Goal: Transaction & Acquisition: Purchase product/service

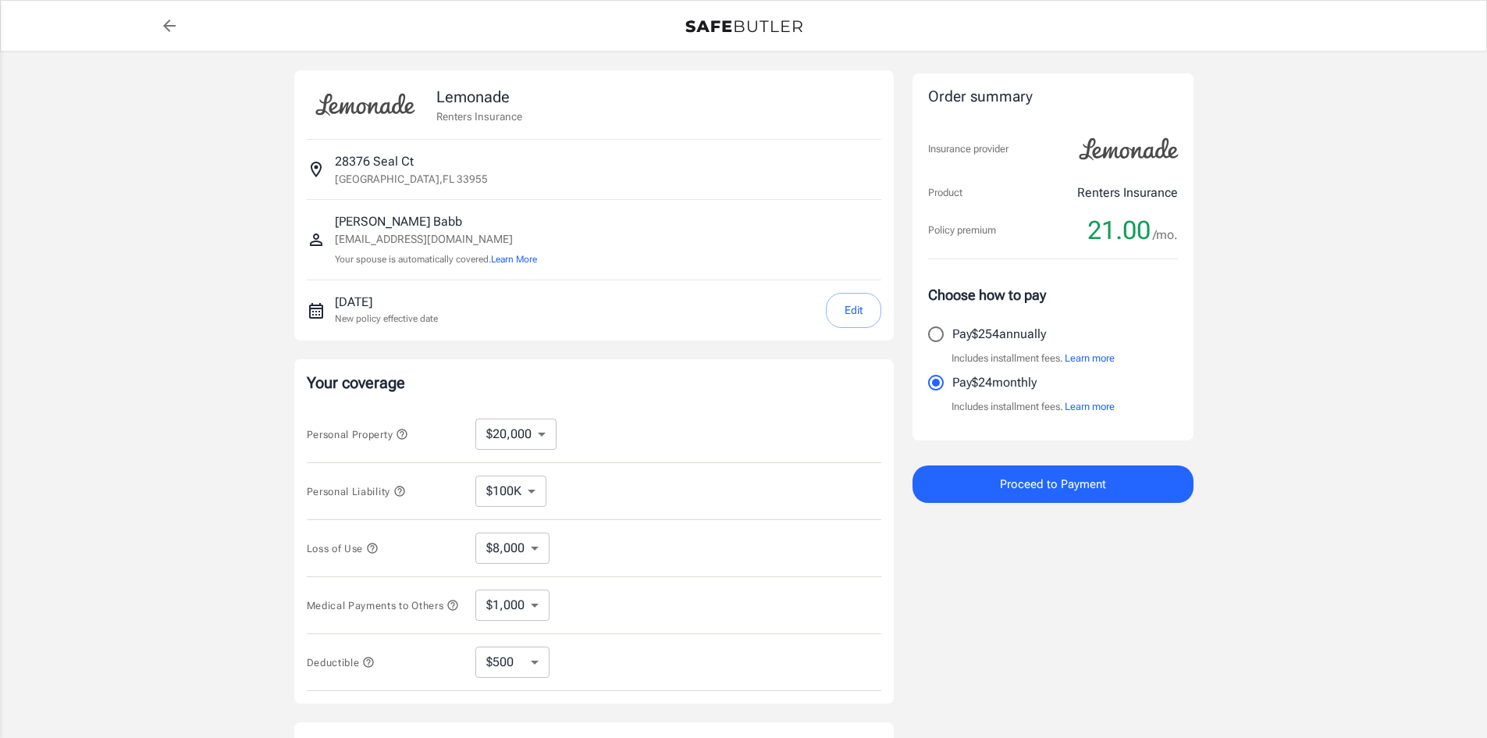
select select "20000"
select select "500"
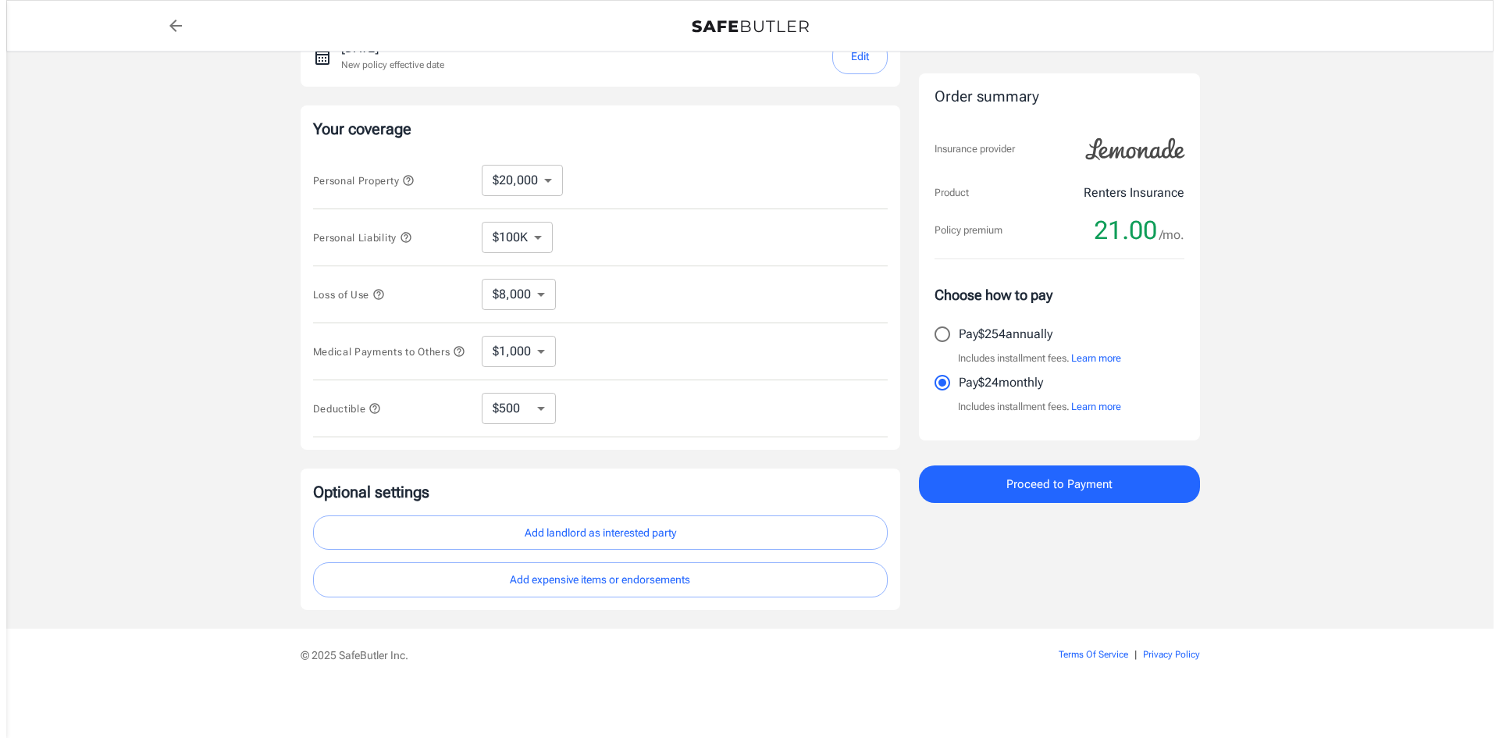
scroll to position [260, 0]
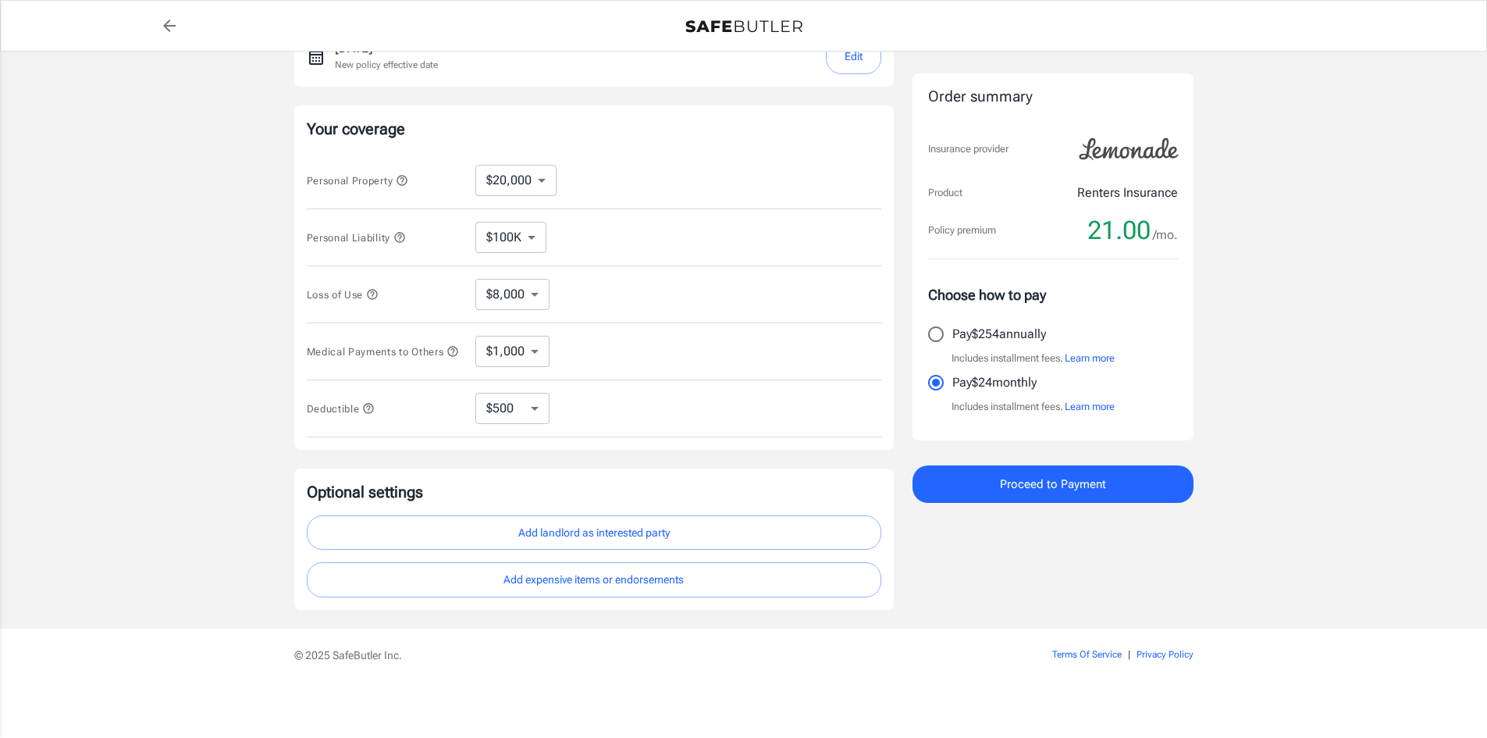
click at [1043, 488] on span "Proceed to Payment" at bounding box center [1053, 484] width 106 height 20
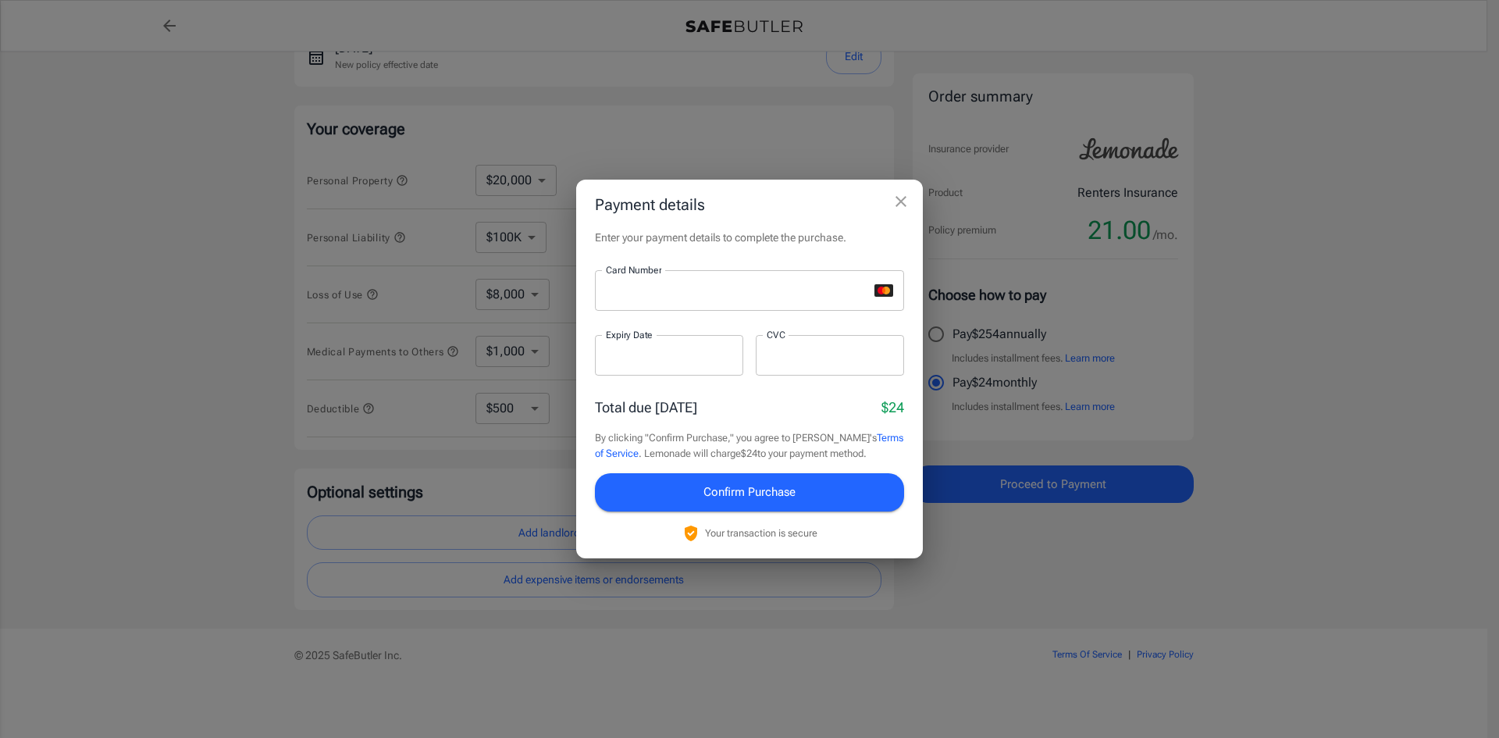
click at [685, 363] on iframe at bounding box center [669, 355] width 126 height 15
click at [751, 493] on span "Confirm Purchase" at bounding box center [749, 492] width 92 height 20
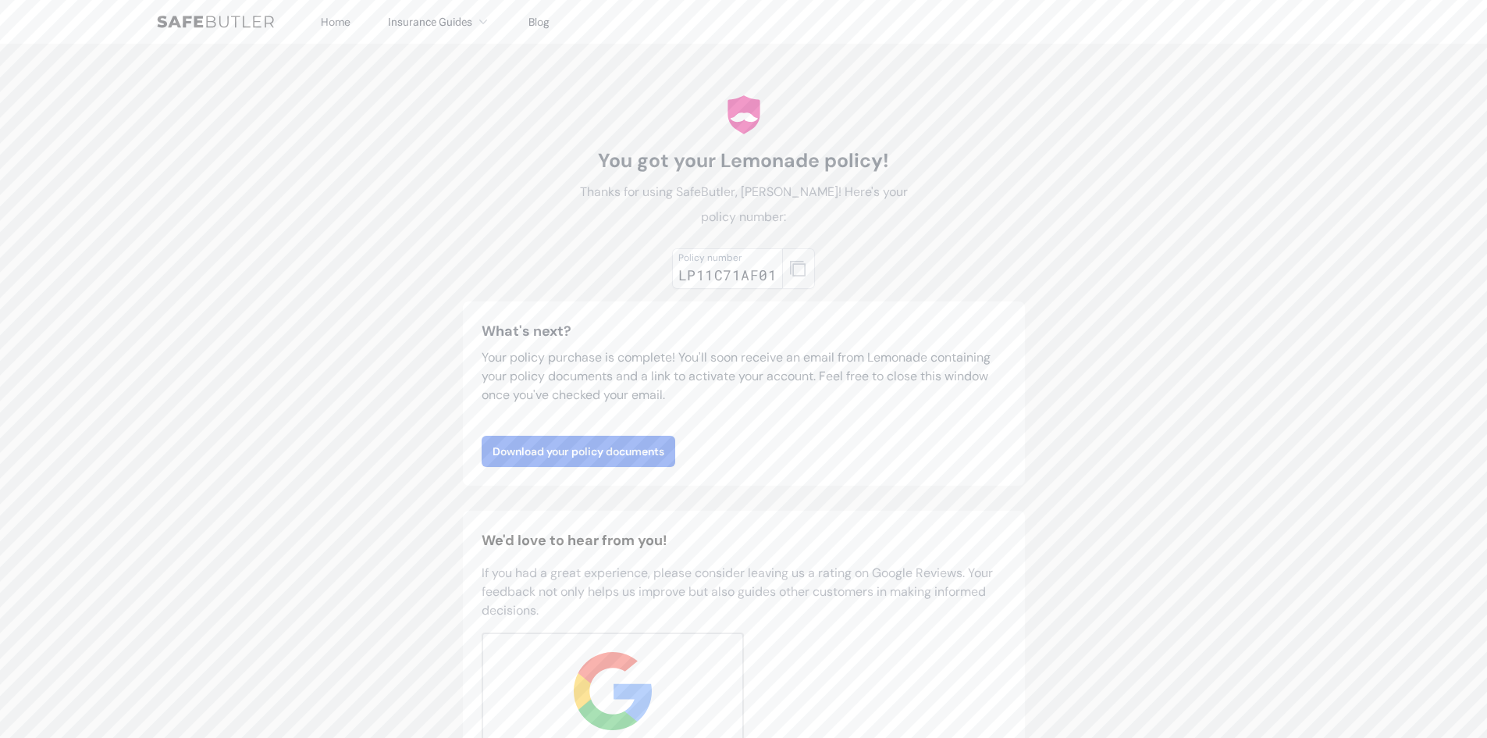
click at [795, 263] on icon "button" at bounding box center [798, 269] width 16 height 16
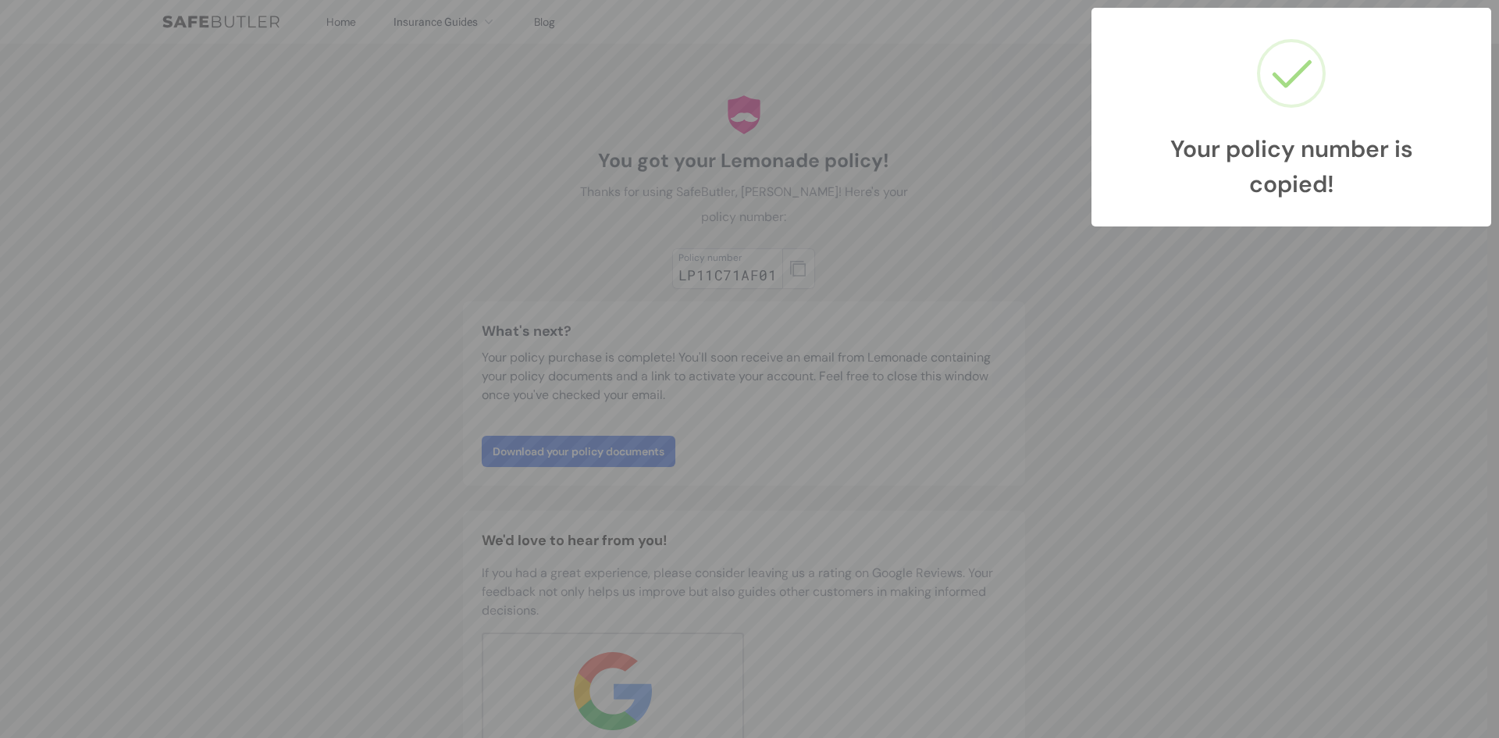
click at [1011, 292] on div "Your policy number is copied! × OK Cancel" at bounding box center [749, 369] width 1499 height 738
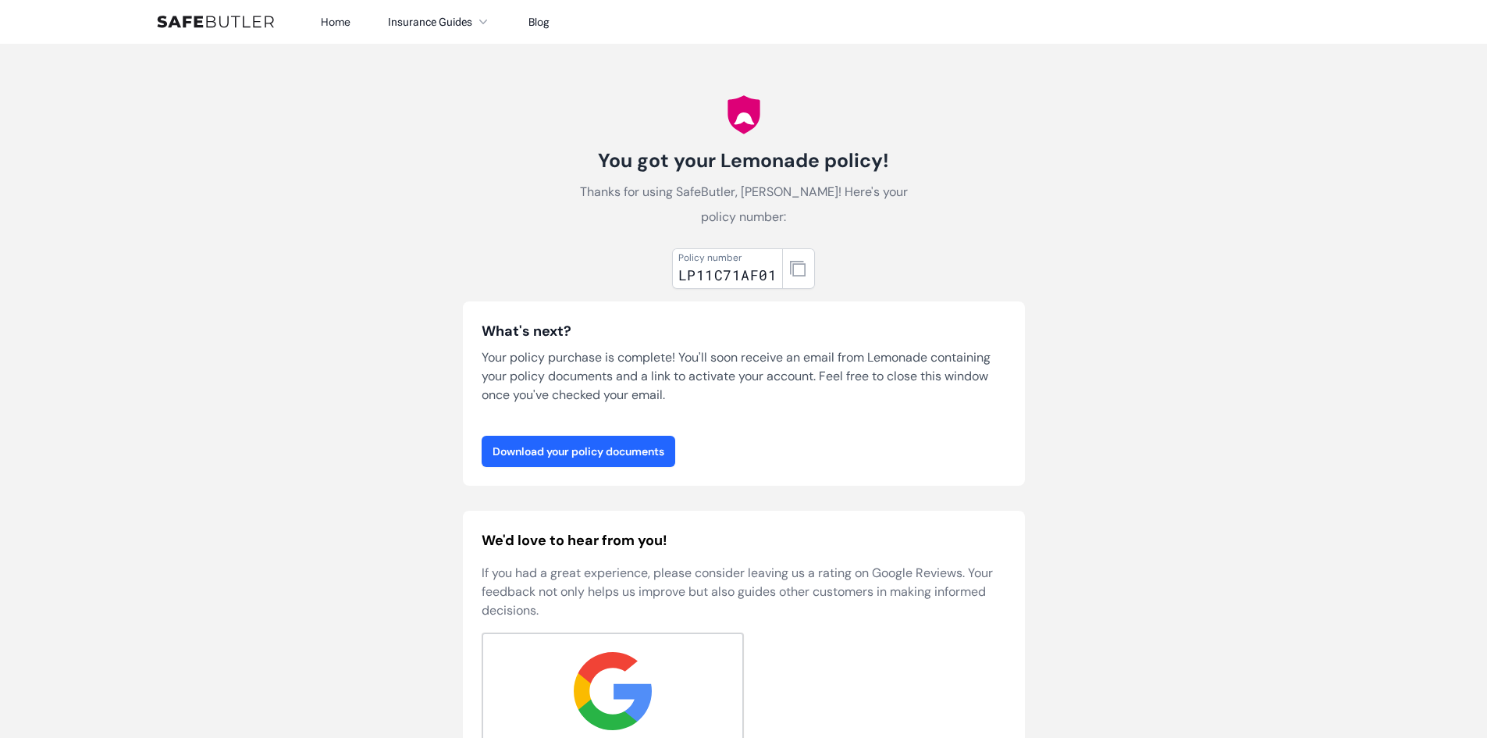
click at [633, 448] on link "Download your policy documents" at bounding box center [579, 451] width 194 height 31
